Goal: Task Accomplishment & Management: Manage account settings

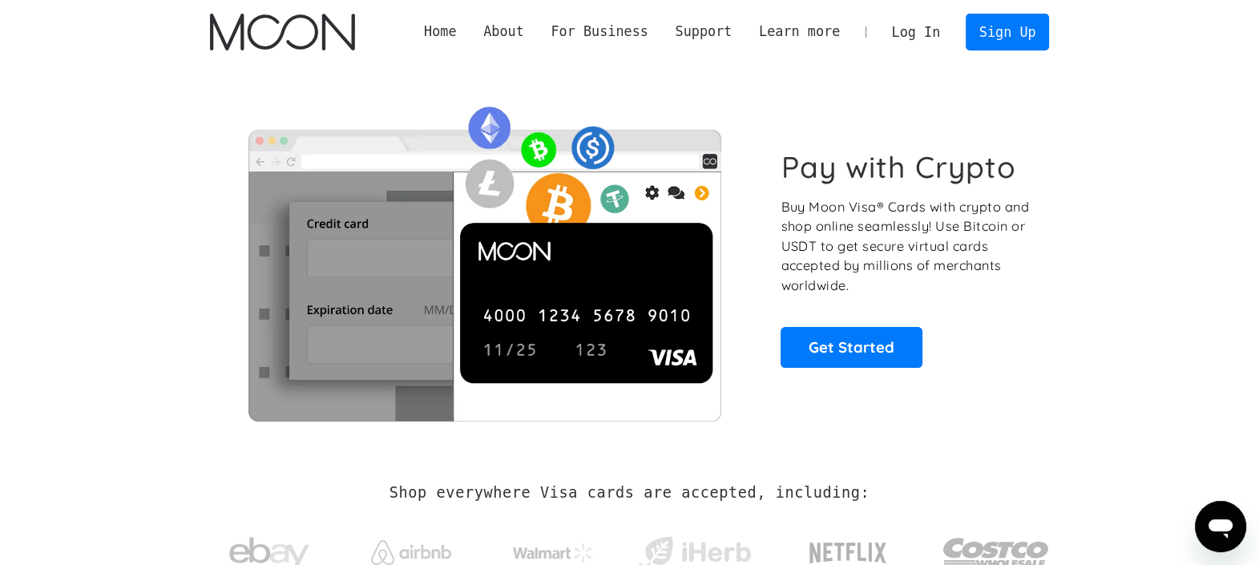
click at [925, 40] on link "Log In" at bounding box center [915, 31] width 75 height 35
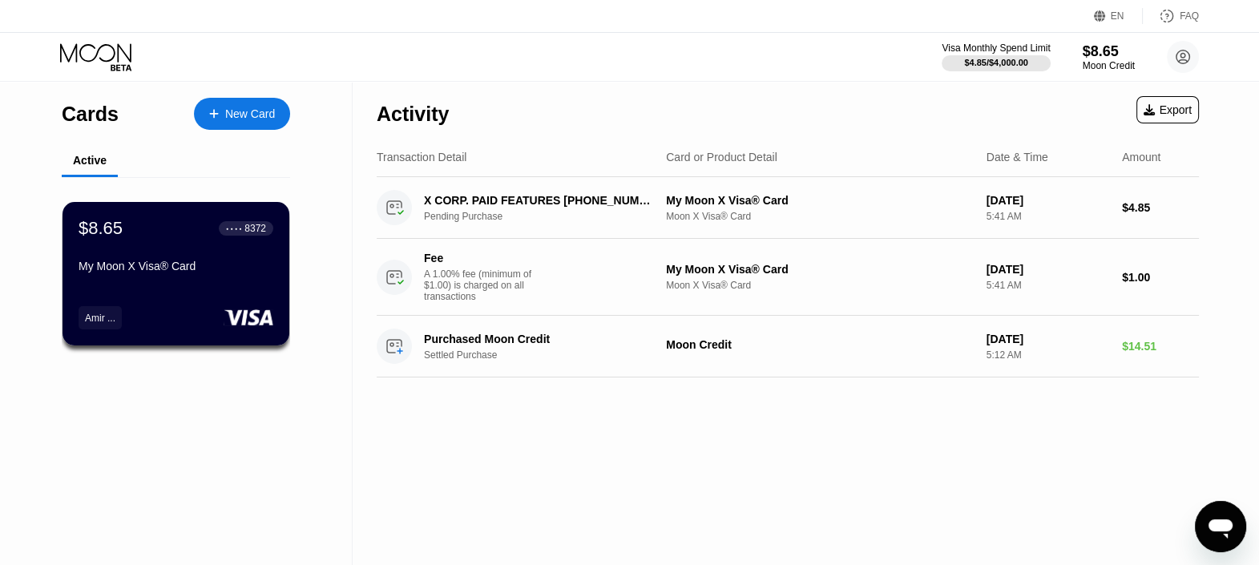
click at [1231, 193] on div "Cards New Card Active $8.65 ● ● ● ● 8372 My Moon X Visa® Card Amir ... Activity…" at bounding box center [629, 323] width 1259 height 483
